Goal: Task Accomplishment & Management: Use online tool/utility

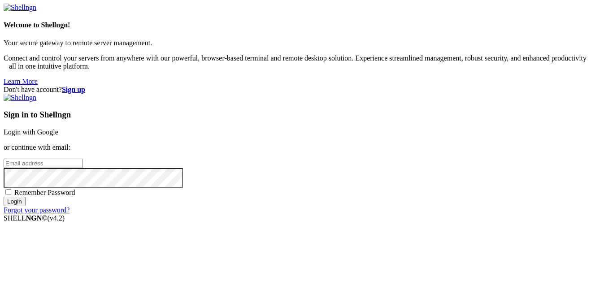
click at [58, 128] on link "Login with Google" at bounding box center [31, 132] width 55 height 8
click at [83, 159] on input "email" at bounding box center [43, 163] width 79 height 9
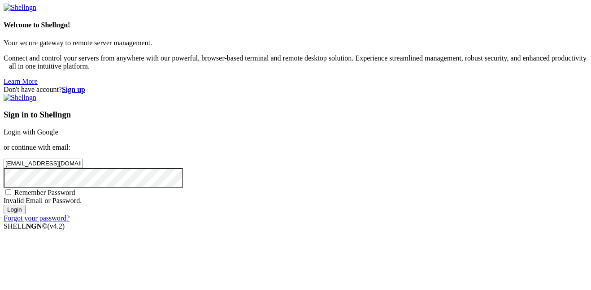
type input "[EMAIL_ADDRESS][DOMAIN_NAME]"
click at [75, 189] on span "Remember Password" at bounding box center [44, 193] width 61 height 8
click at [11, 189] on input "Remember Password" at bounding box center [8, 192] width 6 height 6
checkbox input "true"
click input "Login"
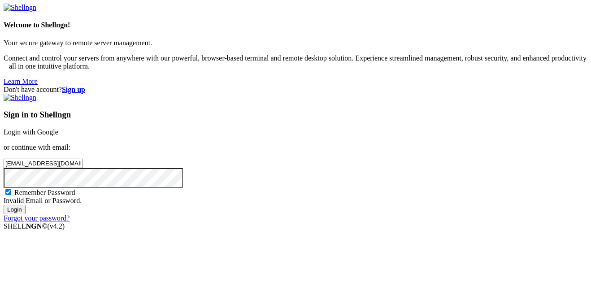
click input "[EMAIL_ADDRESS][DOMAIN_NAME]"
type input "[EMAIL_ADDRESS][DOMAIN_NAME]"
click input "Login"
click link "Login with Google"
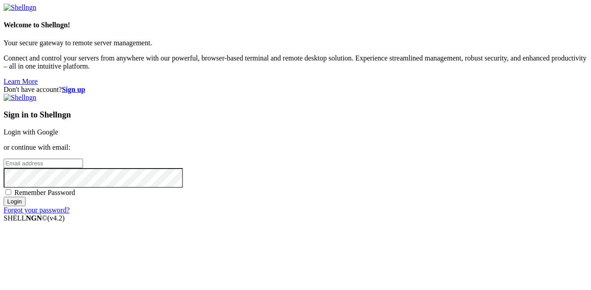
click at [85, 86] on strong "Sign up" at bounding box center [73, 90] width 23 height 8
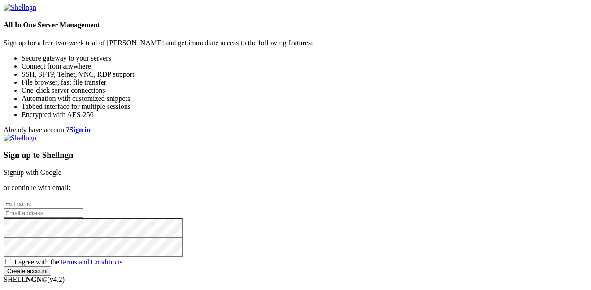
click at [83, 199] on input "text" at bounding box center [43, 203] width 79 height 9
type input "[PERSON_NAME] BigCheek"
click at [83, 208] on input "email" at bounding box center [43, 212] width 79 height 9
type input "[EMAIL_ADDRESS][PERSON_NAME][DOMAIN_NAME]"
click at [345, 257] on div "I agree with the Terms and Conditions" at bounding box center [296, 261] width 584 height 9
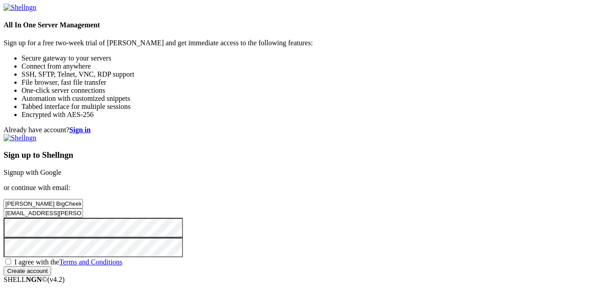
click at [122, 258] on span "I agree with the Terms and Conditions" at bounding box center [68, 262] width 108 height 8
click at [11, 259] on input "I agree with the Terms and Conditions" at bounding box center [8, 262] width 6 height 6
checkbox input "true"
click at [51, 275] on input "Create account" at bounding box center [28, 270] width 48 height 9
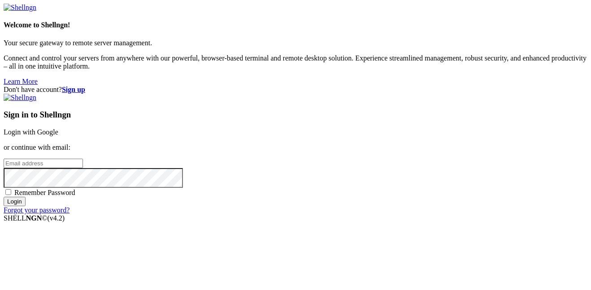
click at [83, 159] on input "email" at bounding box center [43, 163] width 79 height 9
type input "j"
type input "D"
type input "JADEN.COTTRELL@doddcityisd.net"
click at [340, 173] on div "Sign in to Shellngn Login with Google or continue with email: JADEN.COTTRELL@do…" at bounding box center [296, 154] width 584 height 121
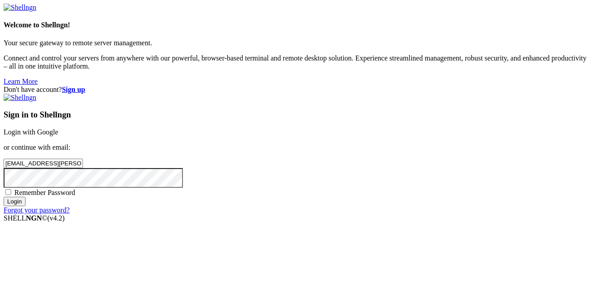
click at [26, 206] on input "Login" at bounding box center [15, 201] width 22 height 9
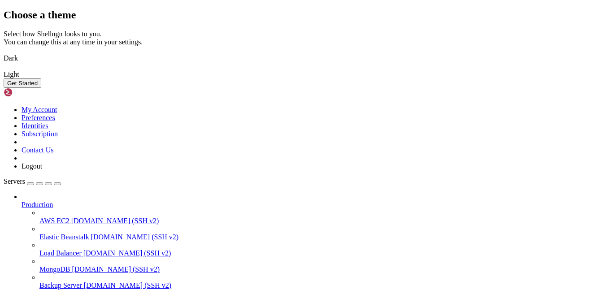
click at [41, 88] on button "Get Started" at bounding box center [23, 82] width 38 height 9
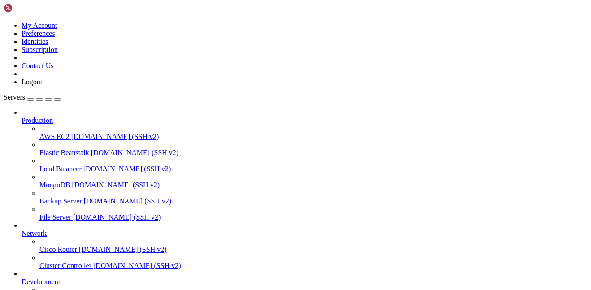
scroll to position [48, 0]
click at [4, 22] on icon at bounding box center [4, 22] width 0 height 0
click at [57, 29] on link "My Account" at bounding box center [40, 26] width 36 height 8
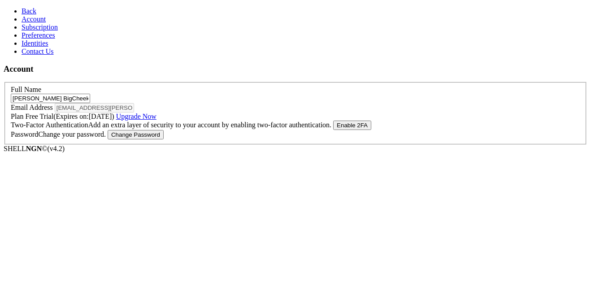
click at [164, 139] on button "Change Password" at bounding box center [136, 134] width 56 height 9
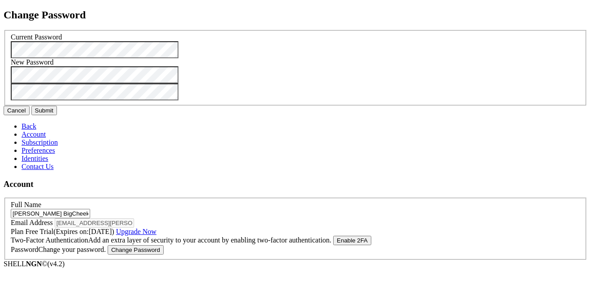
click at [262, 58] on div "Current Password" at bounding box center [295, 45] width 569 height 25
click at [30, 115] on button "Cancel" at bounding box center [17, 110] width 26 height 9
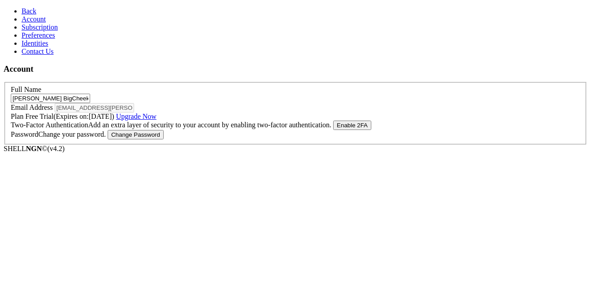
click at [90, 94] on input "[PERSON_NAME] BigCheek" at bounding box center [50, 98] width 79 height 9
click at [199, 103] on div "Email Address jaden.cottrell@doddcityisd.net" at bounding box center [295, 107] width 569 height 9
click at [34, 39] on span "Preferences" at bounding box center [39, 35] width 34 height 8
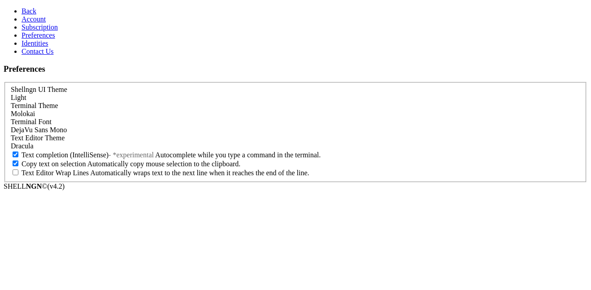
click at [137, 94] on div "Light" at bounding box center [295, 98] width 569 height 8
click at [48, 47] on link "Identities" at bounding box center [35, 43] width 27 height 8
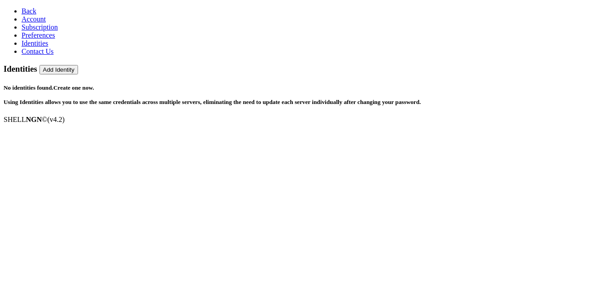
click at [35, 23] on span "Account" at bounding box center [34, 19] width 24 height 8
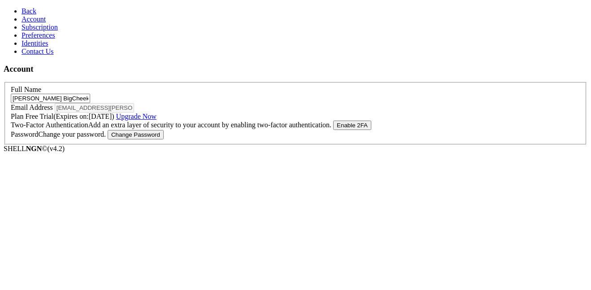
click at [22, 15] on link "Back" at bounding box center [29, 11] width 15 height 8
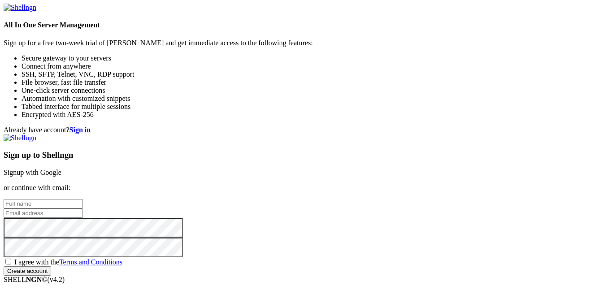
click at [83, 199] on input "text" at bounding box center [43, 203] width 79 height 9
type input "[PERSON_NAME] BigCheek"
click at [83, 208] on input "email" at bounding box center [43, 212] width 79 height 9
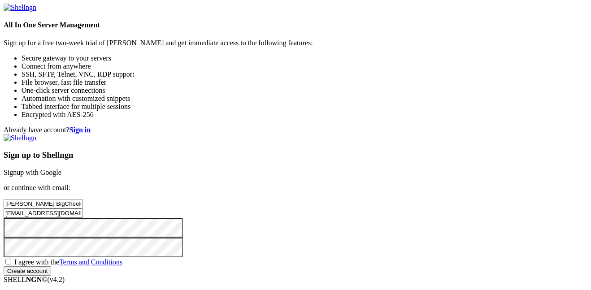
type input "[EMAIL_ADDRESS][DOMAIN_NAME]"
click at [122, 258] on span "I agree with the Terms and Conditions" at bounding box center [68, 262] width 108 height 8
click at [11, 259] on input "I agree with the Terms and Conditions" at bounding box center [8, 262] width 6 height 6
checkbox input "true"
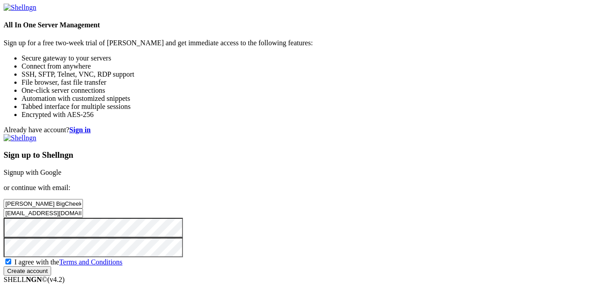
click at [51, 266] on input "Create account" at bounding box center [28, 270] width 48 height 9
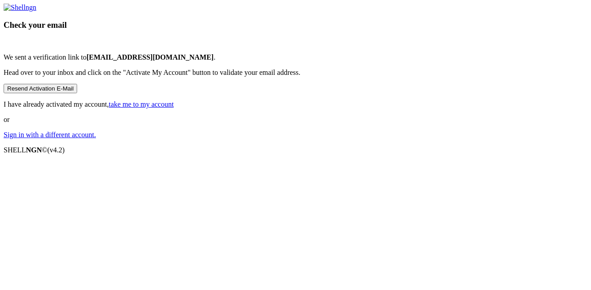
click at [174, 108] on link "take me to my account" at bounding box center [141, 104] width 65 height 8
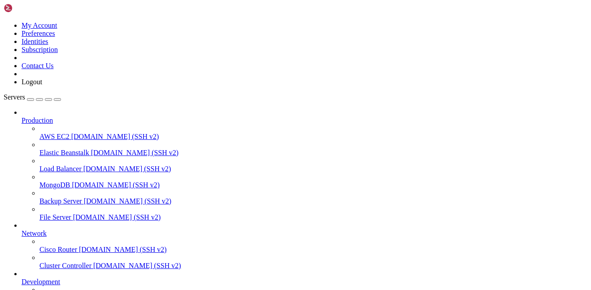
scroll to position [48, 0]
click at [4, 22] on link at bounding box center [4, 22] width 0 height 0
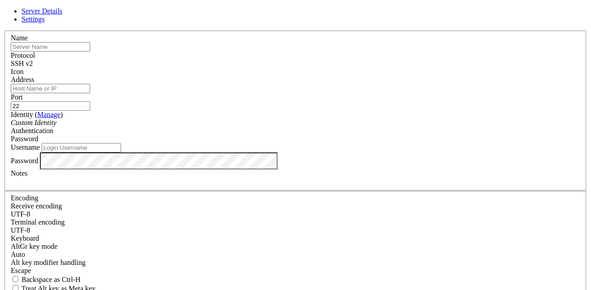
click at [90, 52] on input "text" at bounding box center [50, 46] width 79 height 9
type input "MyPc"
click at [347, 63] on div "SSH v2" at bounding box center [295, 64] width 569 height 8
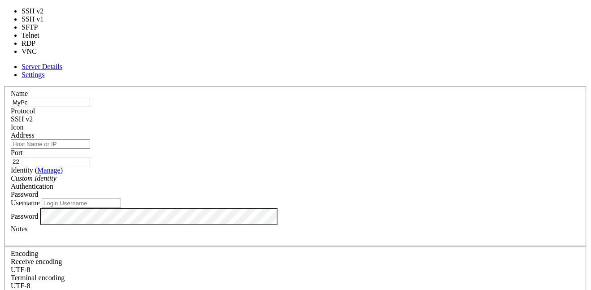
click at [90, 139] on input "Address" at bounding box center [50, 143] width 79 height 9
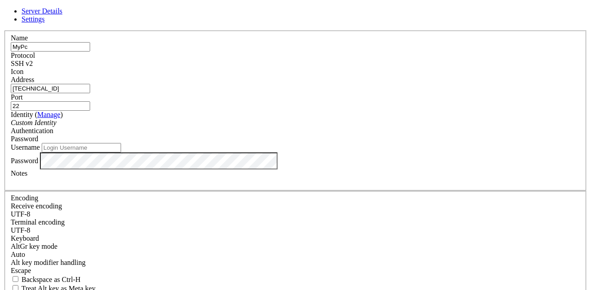
type input "[TECHNICAL_ID]"
click at [269, 126] on div "Custom Identity" at bounding box center [295, 123] width 569 height 8
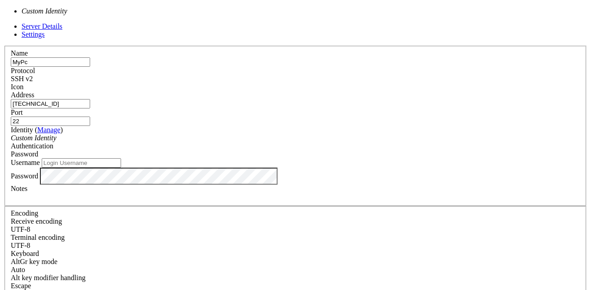
click at [121, 158] on input "Username" at bounding box center [81, 162] width 79 height 9
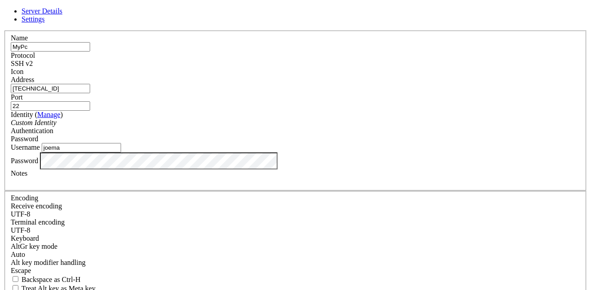
type input "joema"
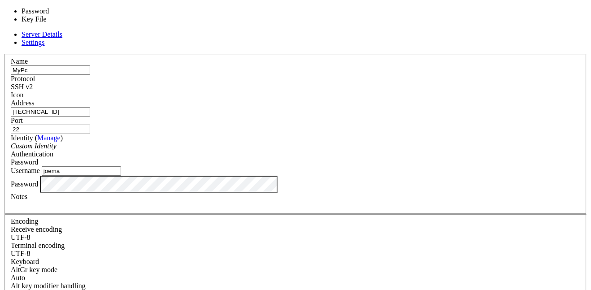
click at [380, 158] on div "Password" at bounding box center [295, 162] width 569 height 8
click at [375, 158] on div "Password" at bounding box center [295, 162] width 569 height 8
click at [355, 158] on div "Password" at bounding box center [295, 162] width 569 height 8
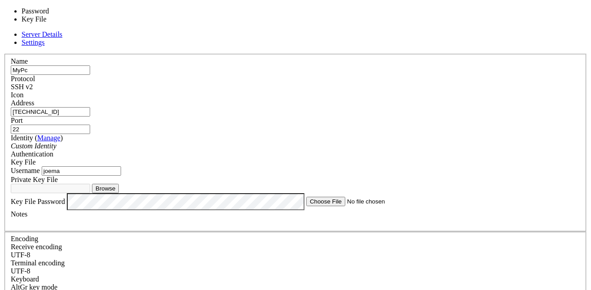
click at [332, 158] on div "Key File" at bounding box center [295, 162] width 569 height 8
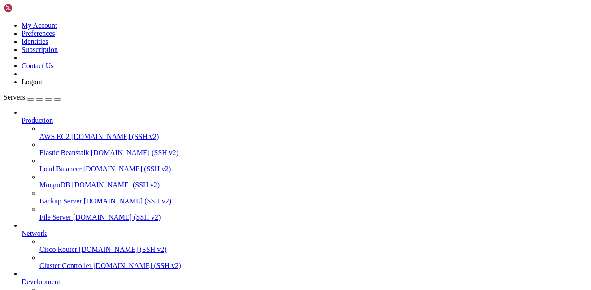
scroll to position [72, 0]
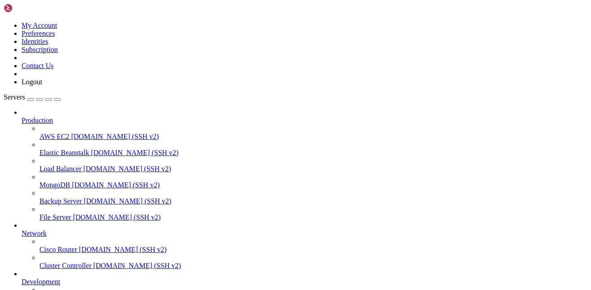
drag, startPoint x: 350, startPoint y: 39, endPoint x: 238, endPoint y: 17, distance: 114.2
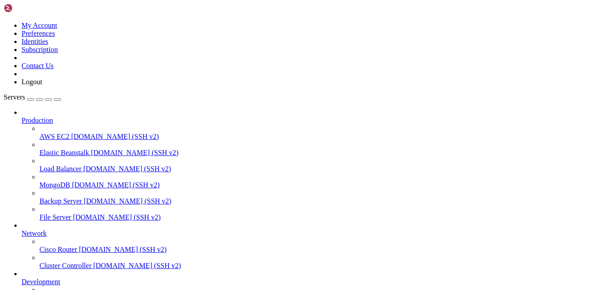
scroll to position [72, 0]
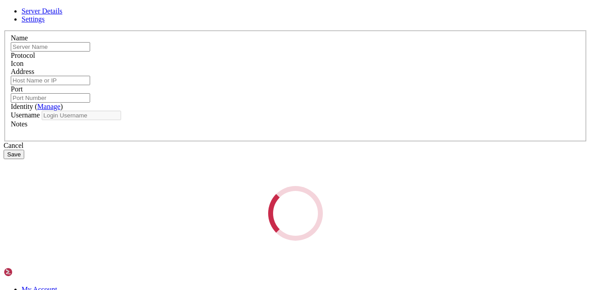
type input "MyPc"
type input "192.168.1.165"
type input "22"
type input "joema"
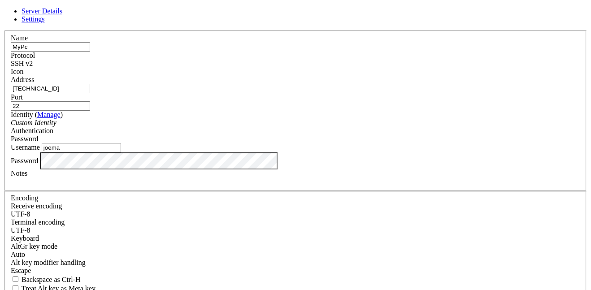
click at [90, 93] on input "192.168.1.165" at bounding box center [50, 88] width 79 height 9
click at [90, 92] on input "192.168.1.165" at bounding box center [50, 88] width 79 height 9
paste input "147.160.221.134"
type input "147.160.221.134"
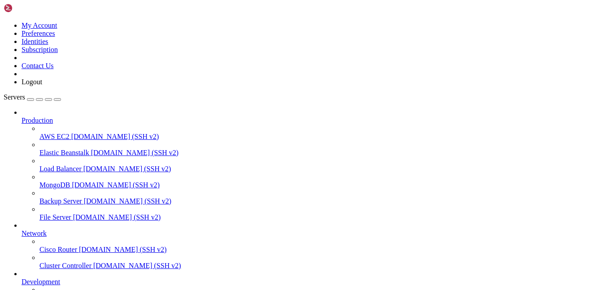
click at [83, 165] on span "demo.shellngn.com (SSH v2)" at bounding box center [127, 169] width 88 height 8
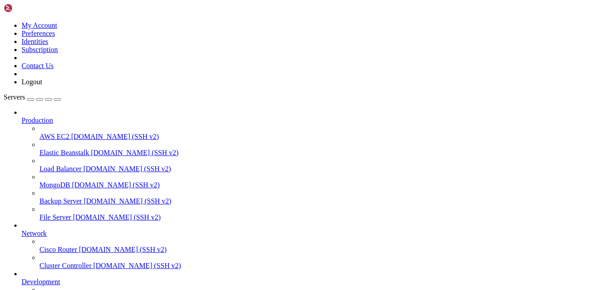
scroll to position [71, 0]
click at [83, 165] on span "demo.shellngn.com (SSH v2)" at bounding box center [127, 169] width 88 height 8
click at [70, 181] on span "MongoDB" at bounding box center [54, 185] width 30 height 8
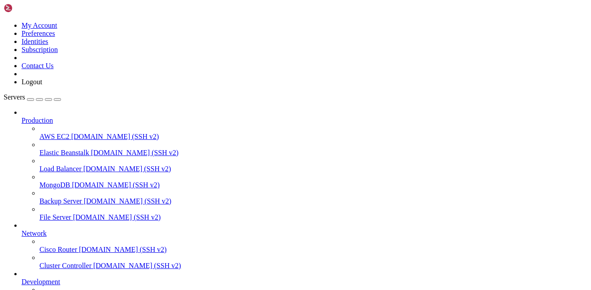
click at [72, 181] on span "demo.shellngn.com (SSH v2)" at bounding box center [116, 185] width 88 height 8
click at [70, 197] on span "Backup Server" at bounding box center [60, 201] width 43 height 8
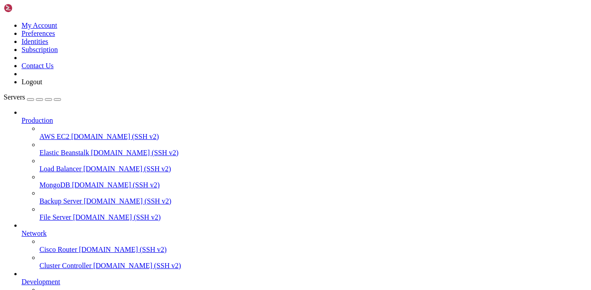
click at [39, 290] on icon at bounding box center [39, 294] width 0 height 0
